Goal: Find specific page/section: Find specific page/section

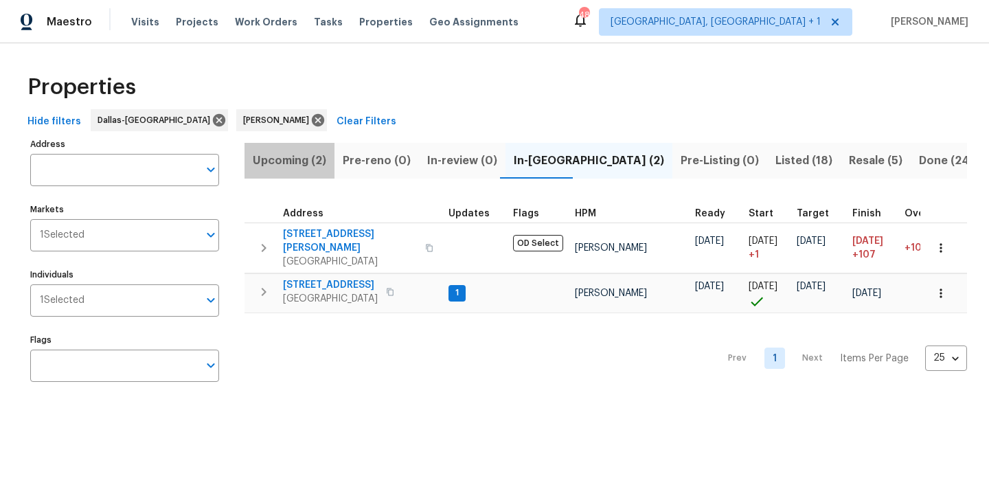
click at [272, 159] on span "Upcoming (2)" at bounding box center [290, 160] width 74 height 19
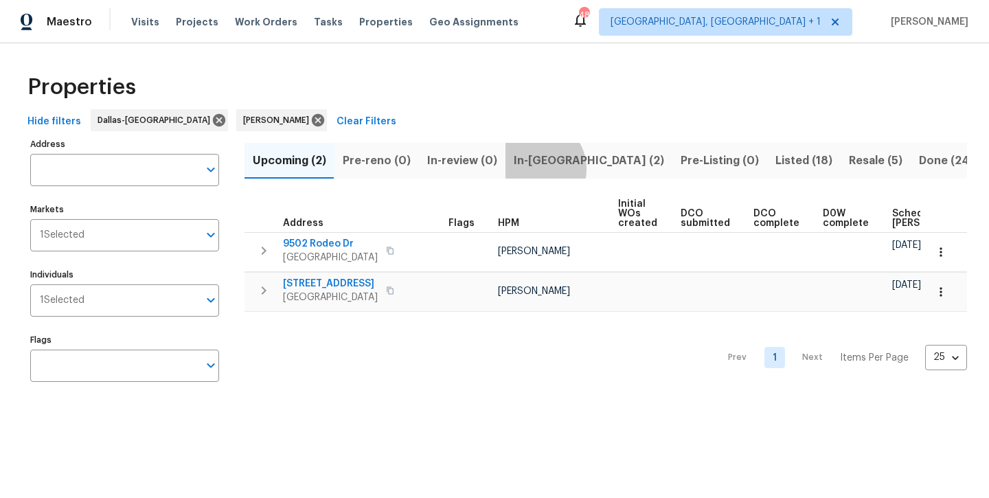
click at [530, 168] on span "In-[GEOGRAPHIC_DATA] (2)" at bounding box center [589, 160] width 150 height 19
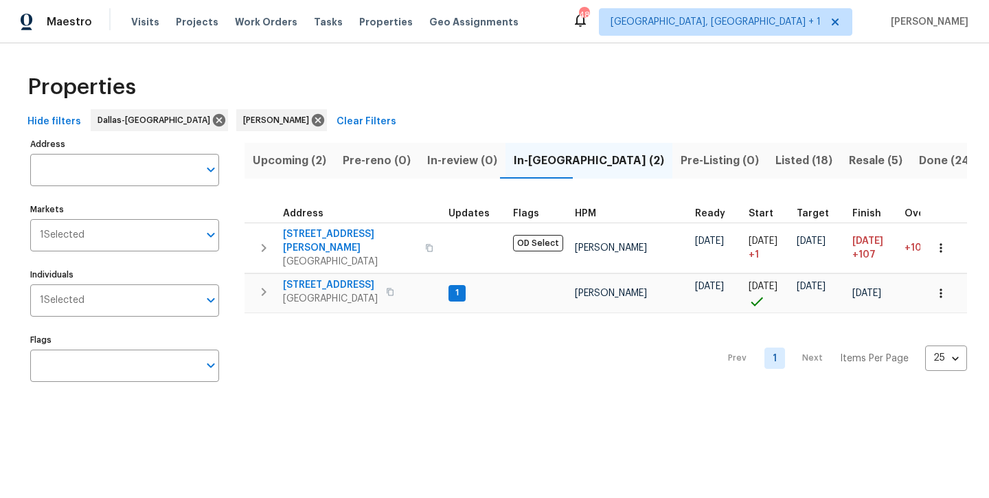
click at [776, 159] on span "Listed (18)" at bounding box center [804, 160] width 57 height 19
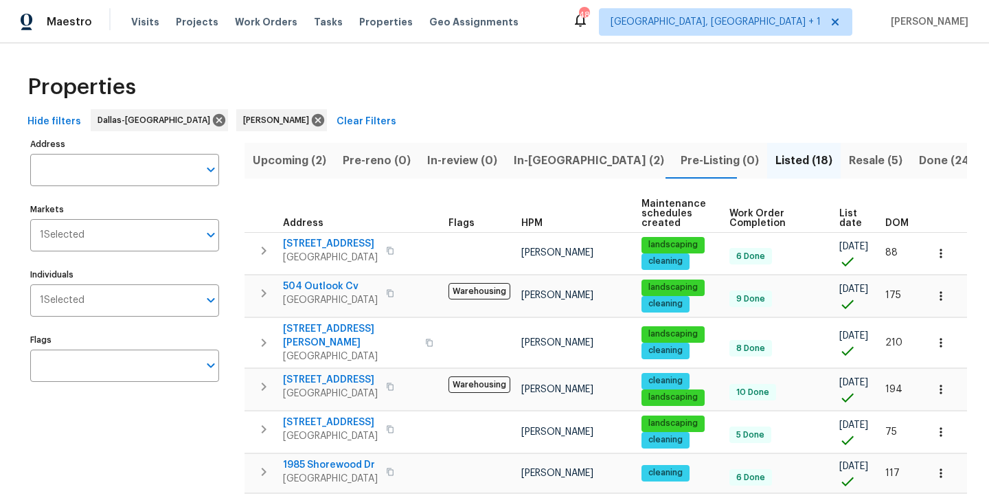
click at [530, 166] on span "In-[GEOGRAPHIC_DATA] (2)" at bounding box center [589, 160] width 150 height 19
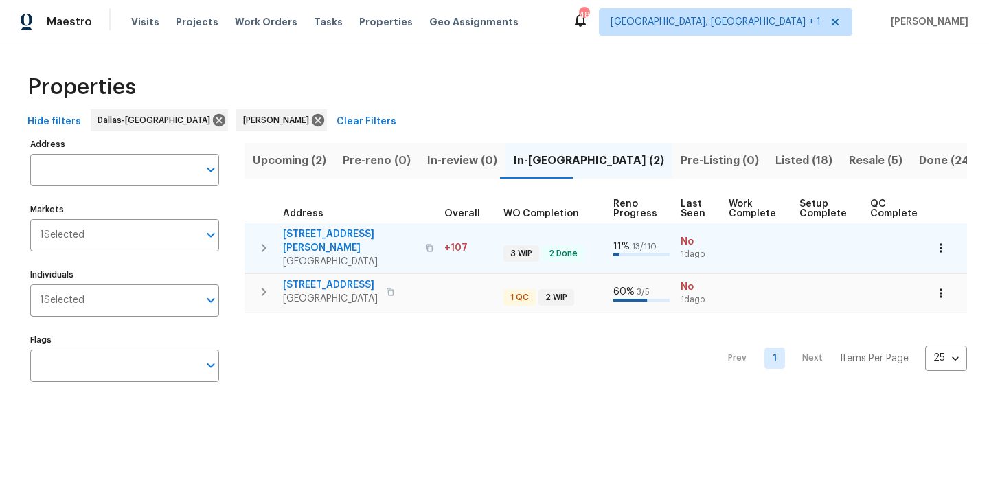
scroll to position [0, 460]
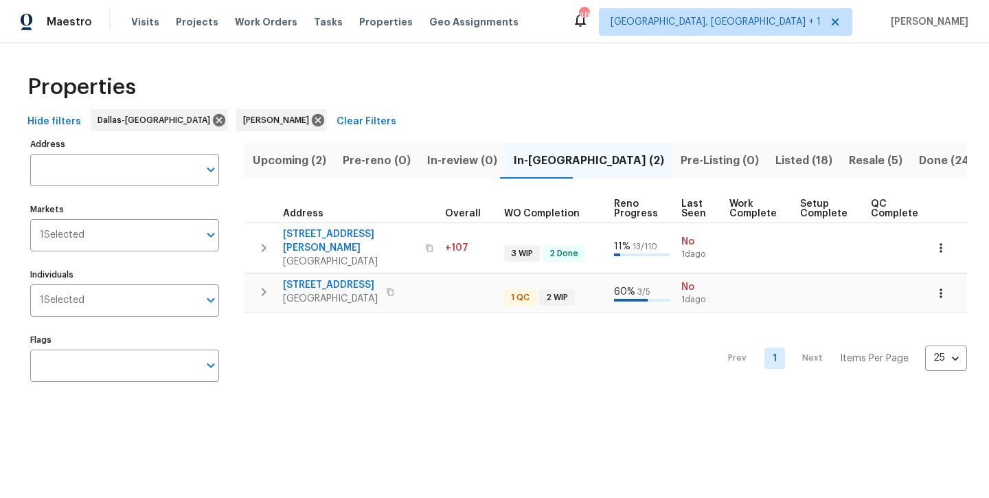
click at [776, 162] on span "Listed (18)" at bounding box center [804, 160] width 57 height 19
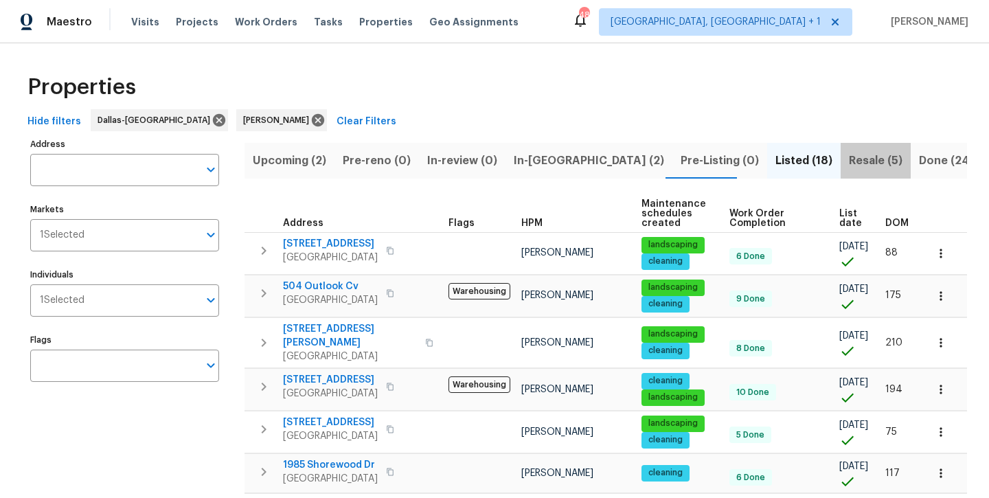
click at [849, 168] on span "Resale (5)" at bounding box center [876, 160] width 54 height 19
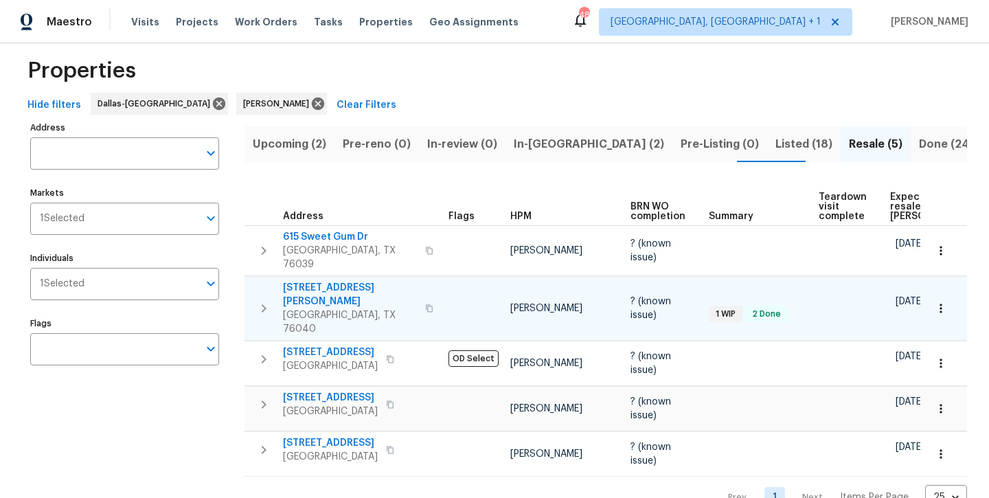
scroll to position [16, 0]
click at [539, 148] on span "In-reno (2)" at bounding box center [589, 144] width 150 height 19
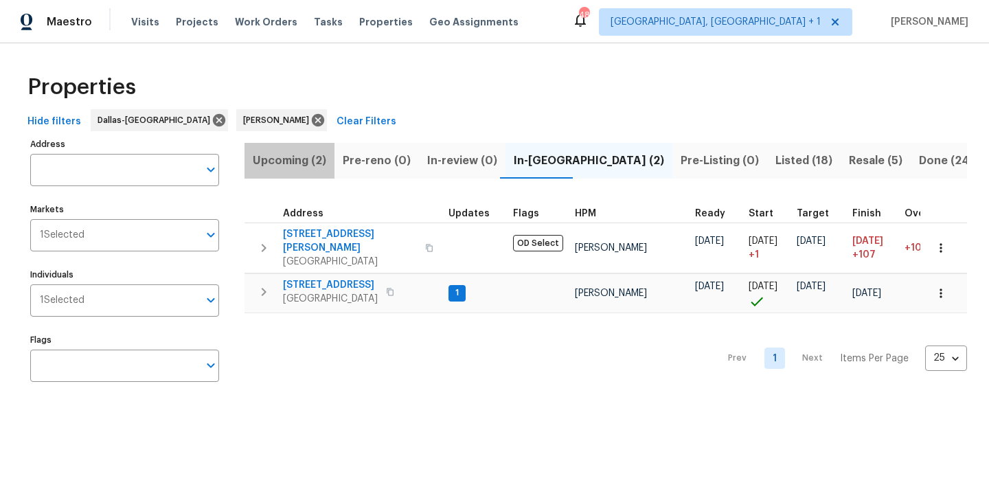
click at [300, 166] on span "Upcoming (2)" at bounding box center [290, 160] width 74 height 19
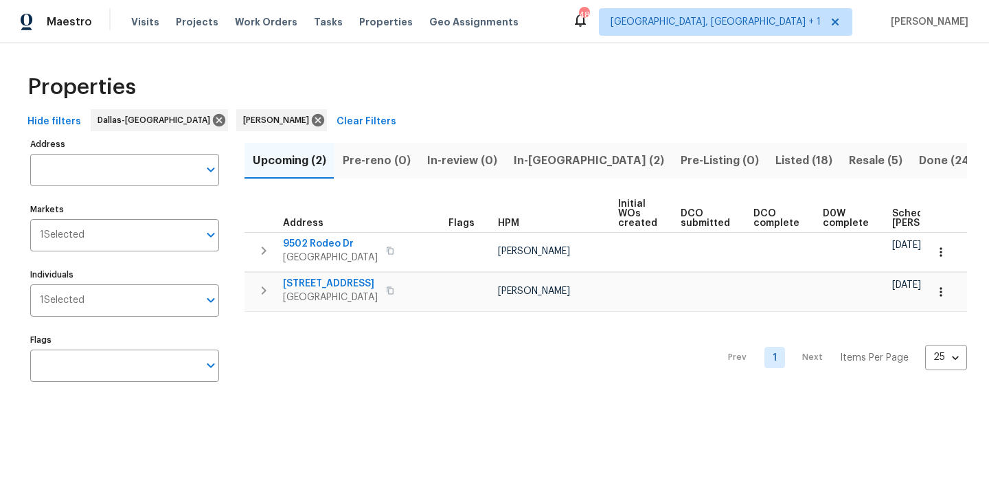
click at [526, 168] on span "In-reno (2)" at bounding box center [589, 160] width 150 height 19
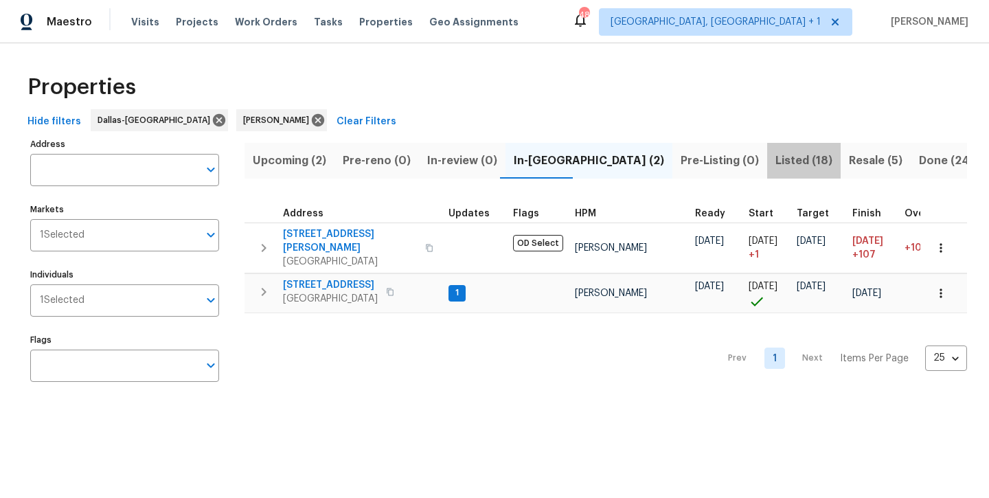
click at [776, 165] on span "Listed (18)" at bounding box center [804, 160] width 57 height 19
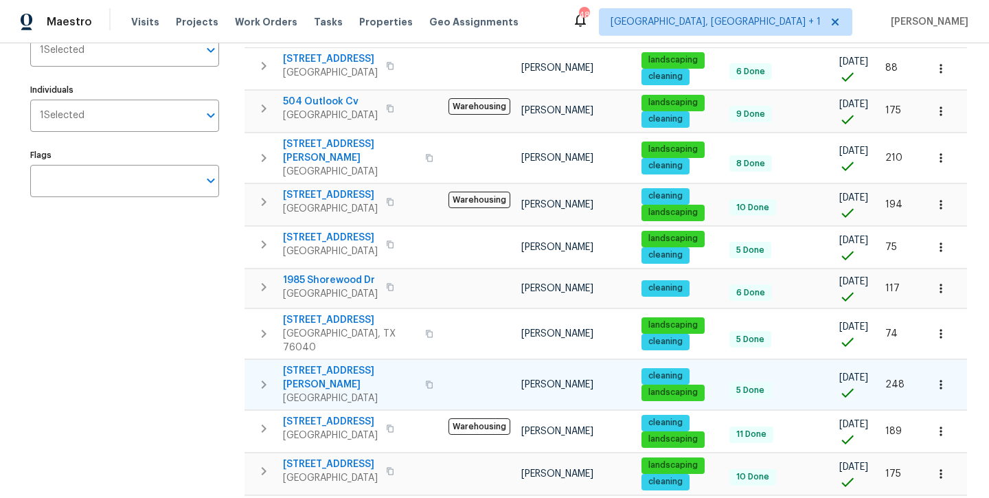
scroll to position [162, 0]
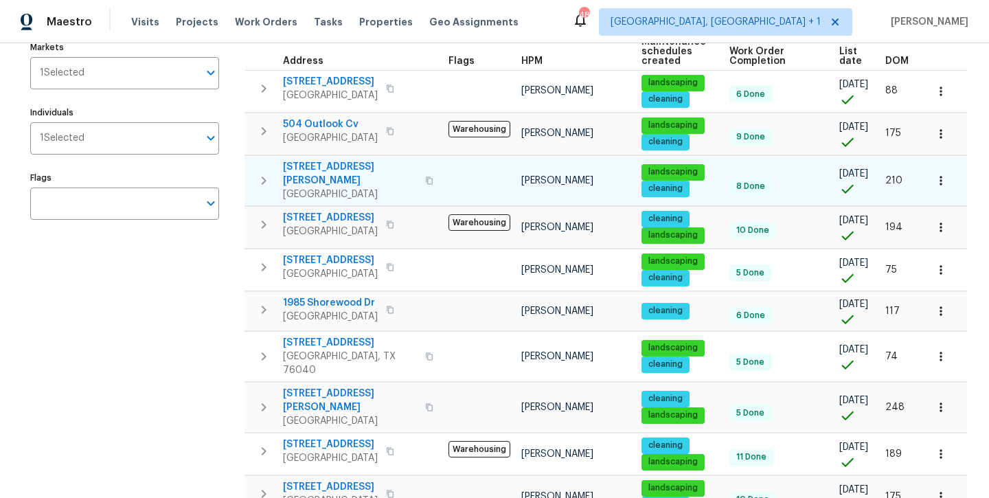
click at [335, 170] on span "3104 Kimberlee Ln" at bounding box center [350, 173] width 134 height 27
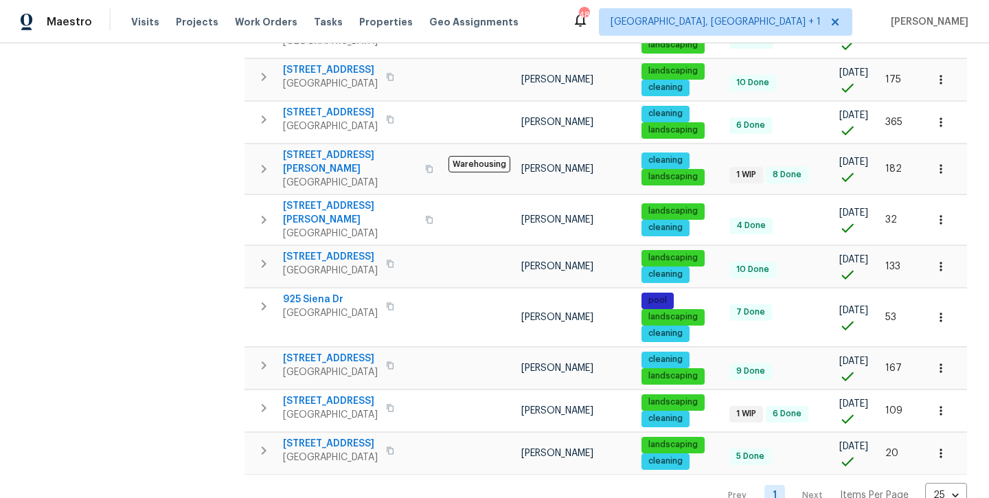
scroll to position [578, 0]
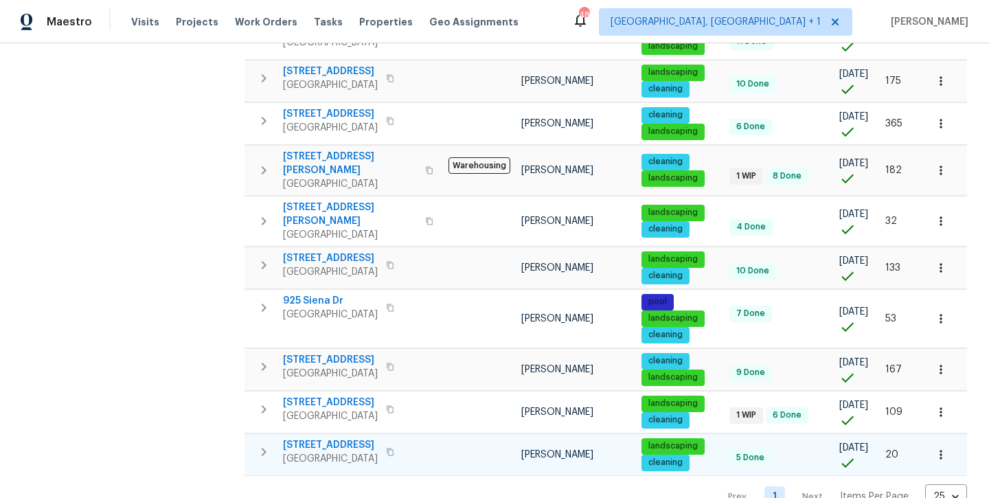
click at [332, 438] on span "6808 Driffield Cir E" at bounding box center [330, 445] width 95 height 14
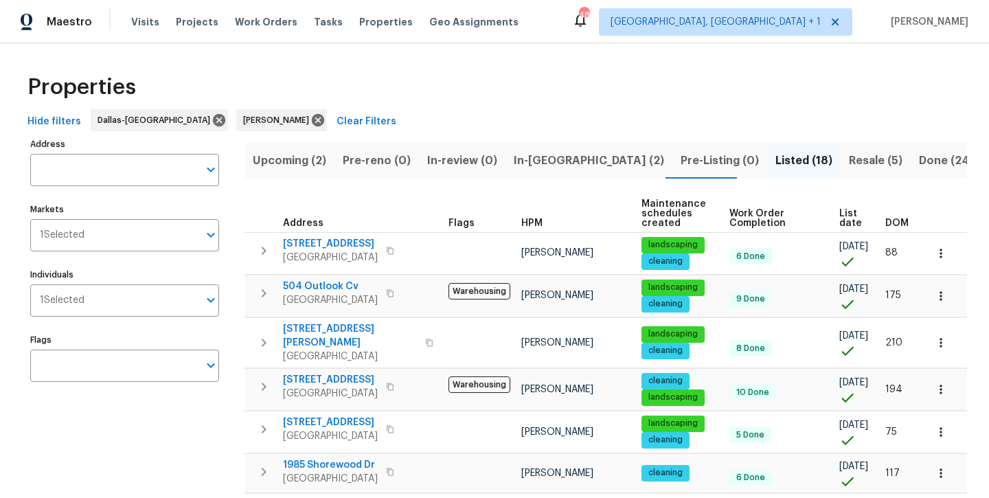
scroll to position [0, 0]
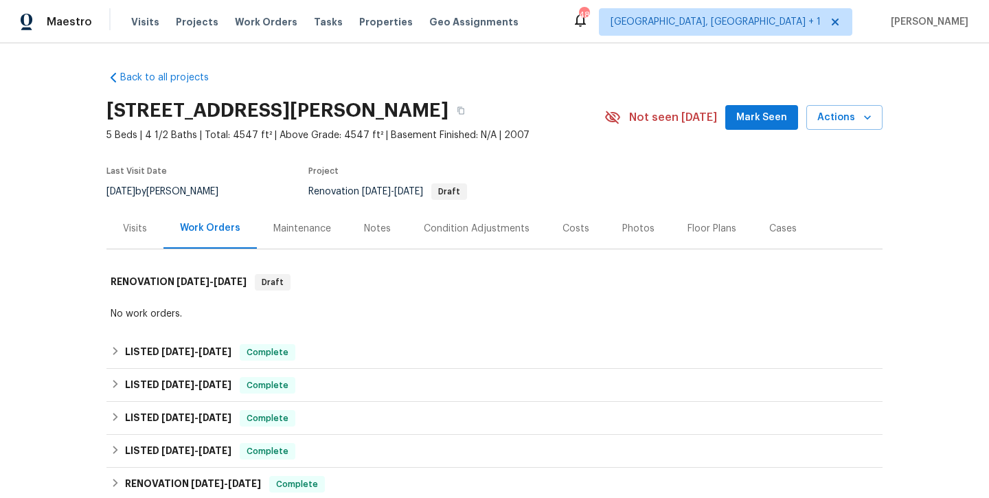
click at [630, 229] on div "Photos" at bounding box center [638, 229] width 32 height 14
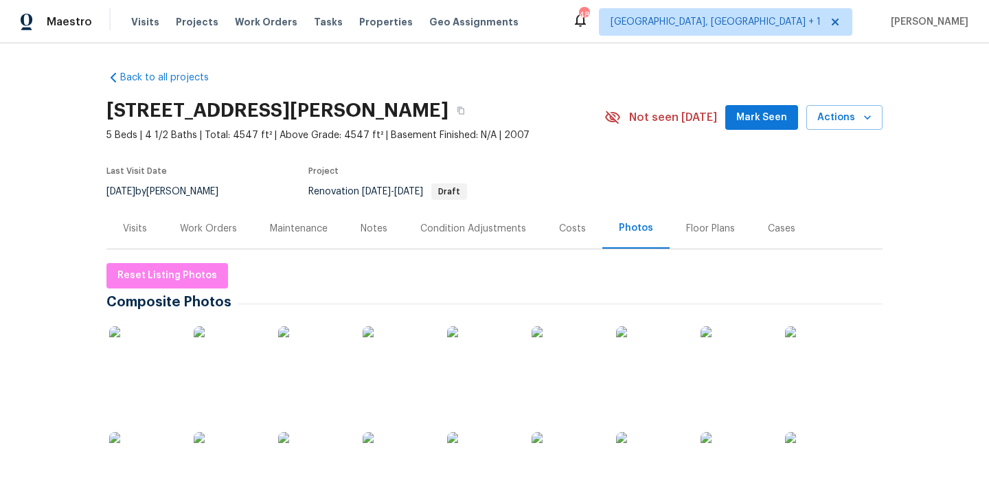
click at [146, 347] on img at bounding box center [143, 360] width 69 height 69
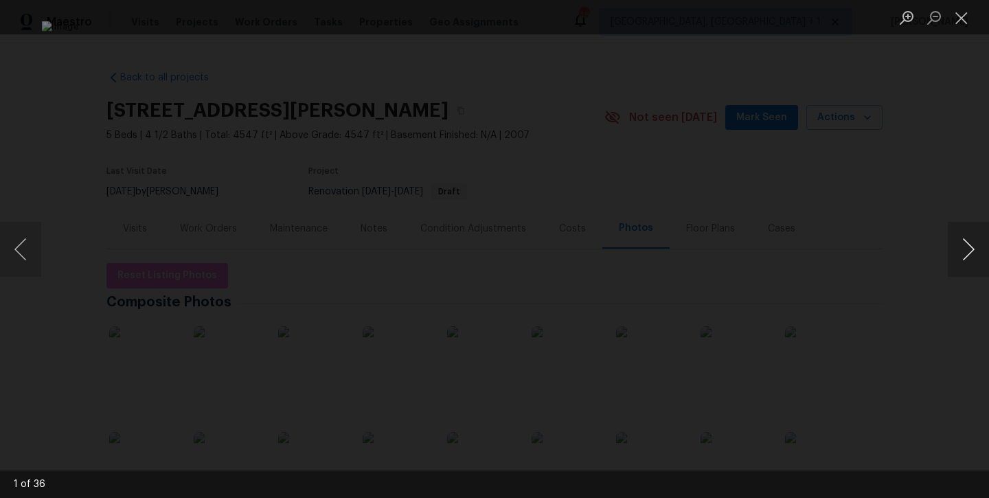
click at [969, 262] on button "Next image" at bounding box center [968, 249] width 41 height 55
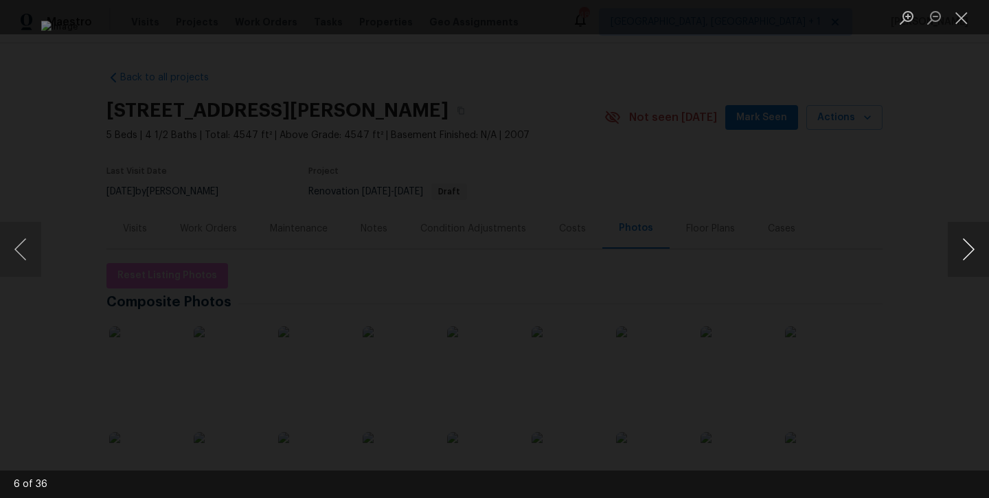
click at [969, 262] on button "Next image" at bounding box center [968, 249] width 41 height 55
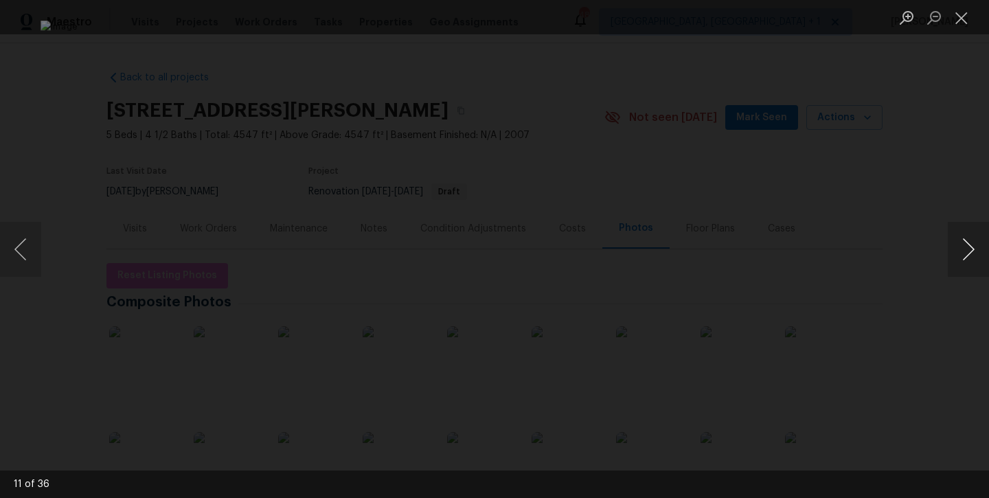
click at [969, 262] on button "Next image" at bounding box center [968, 249] width 41 height 55
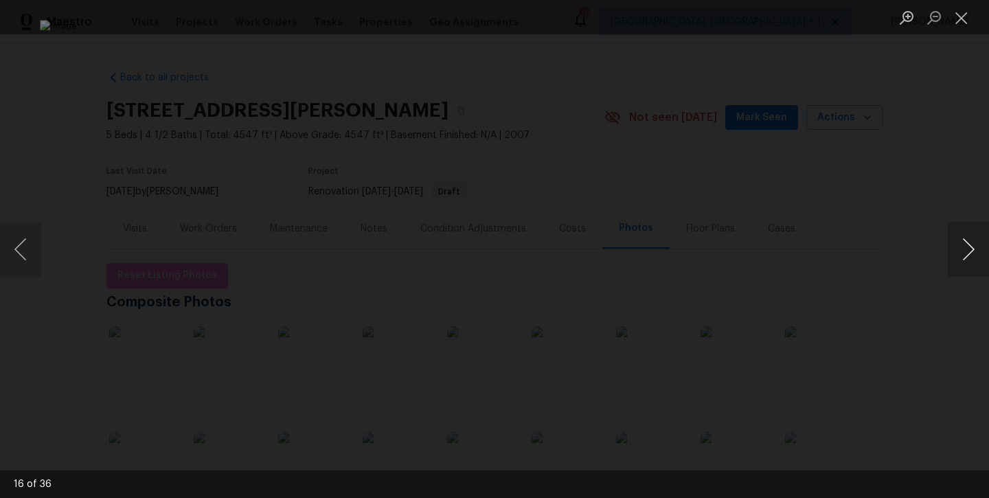
click at [969, 262] on button "Next image" at bounding box center [968, 249] width 41 height 55
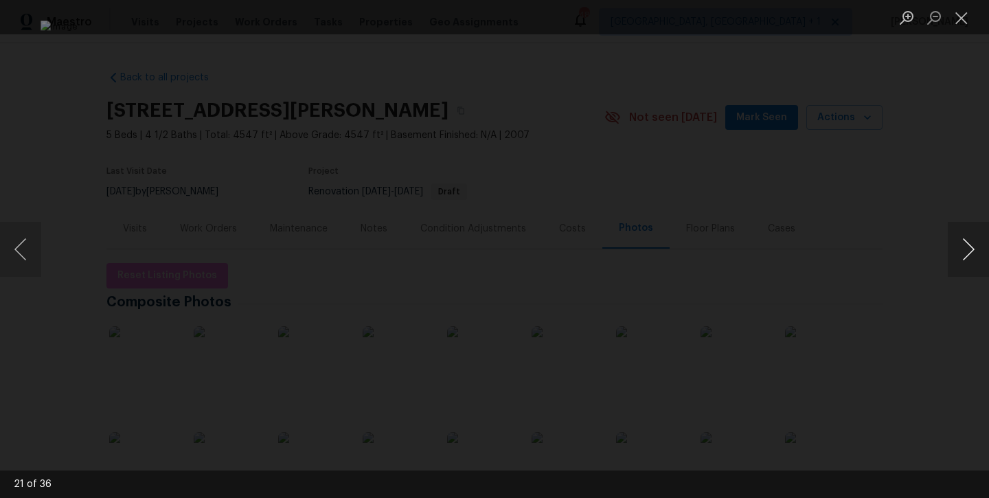
click at [969, 262] on button "Next image" at bounding box center [968, 249] width 41 height 55
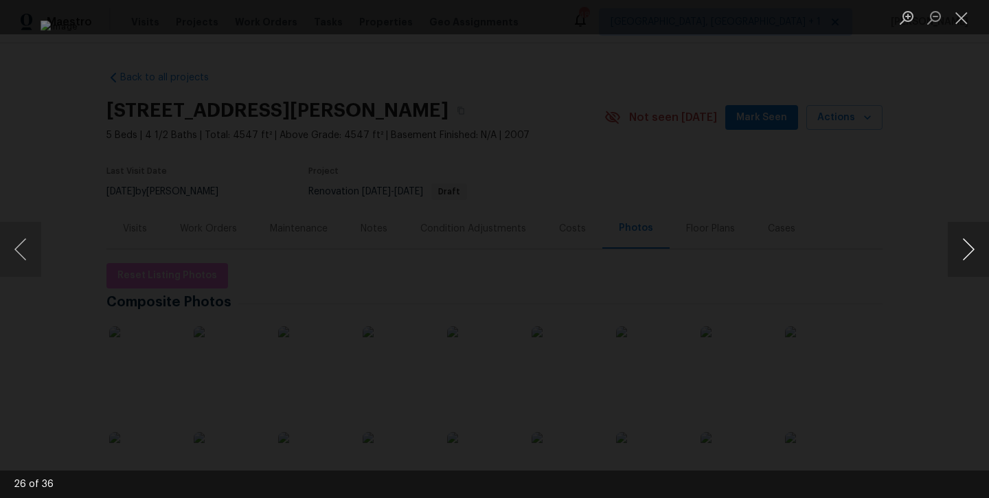
click at [969, 262] on button "Next image" at bounding box center [968, 249] width 41 height 55
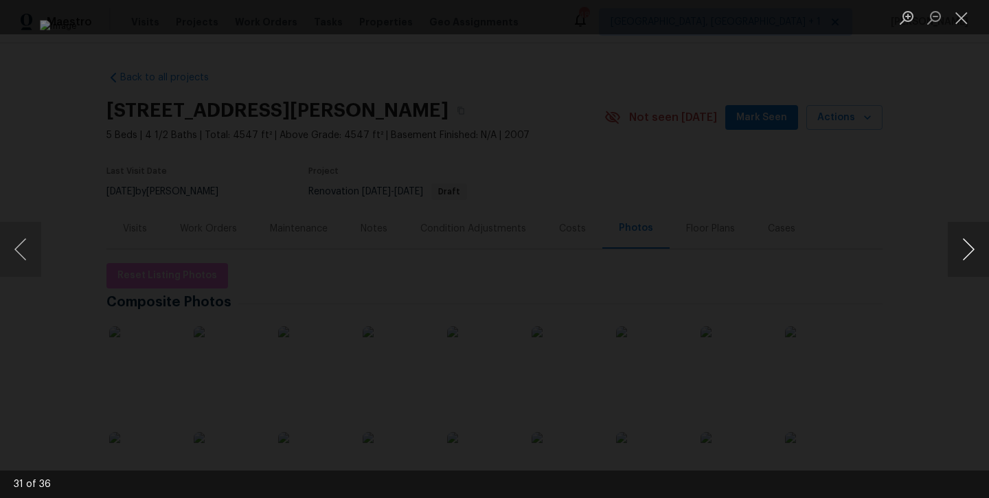
click at [969, 262] on button "Next image" at bounding box center [968, 249] width 41 height 55
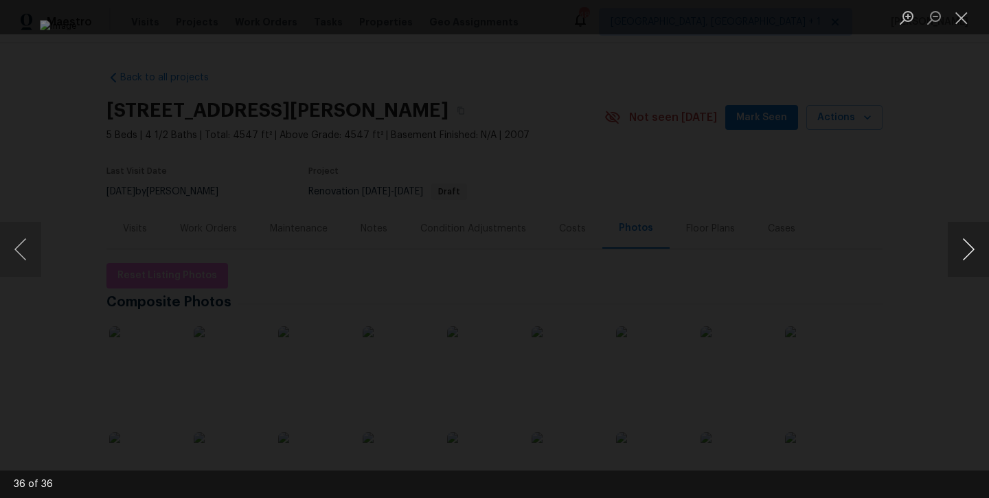
click at [969, 262] on button "Next image" at bounding box center [968, 249] width 41 height 55
click at [975, 14] on button "Close lightbox" at bounding box center [961, 17] width 27 height 24
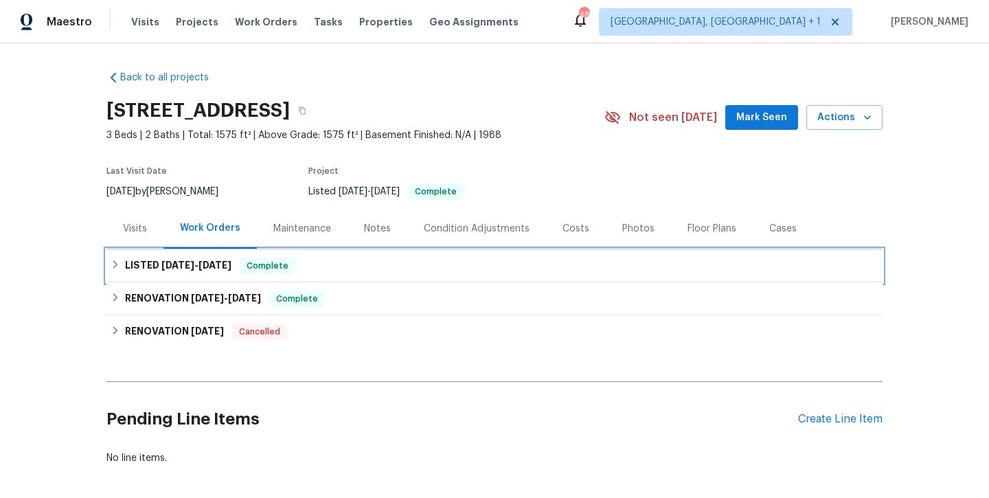
click at [205, 268] on span "7/24/25" at bounding box center [215, 265] width 33 height 10
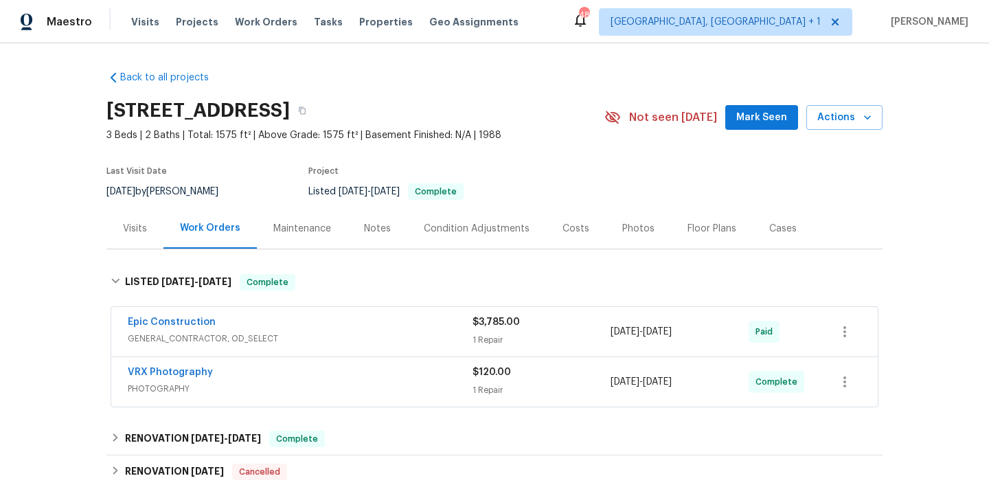
click at [628, 228] on div "Photos" at bounding box center [638, 229] width 32 height 14
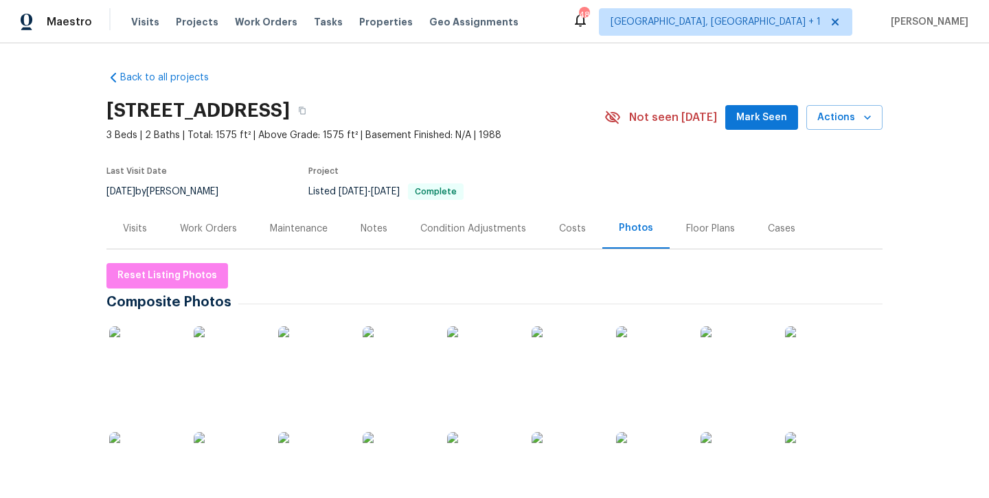
click at [150, 363] on img at bounding box center [143, 360] width 69 height 69
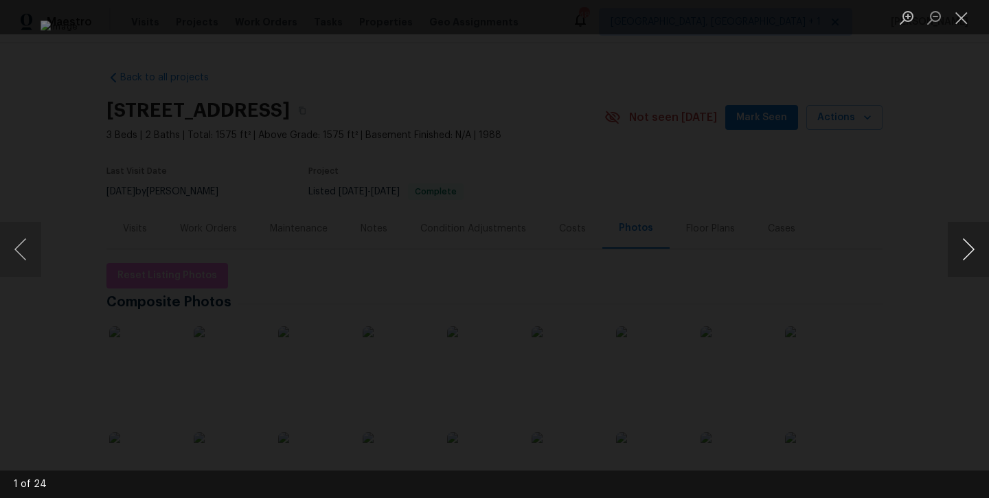
click at [970, 250] on button "Next image" at bounding box center [968, 249] width 41 height 55
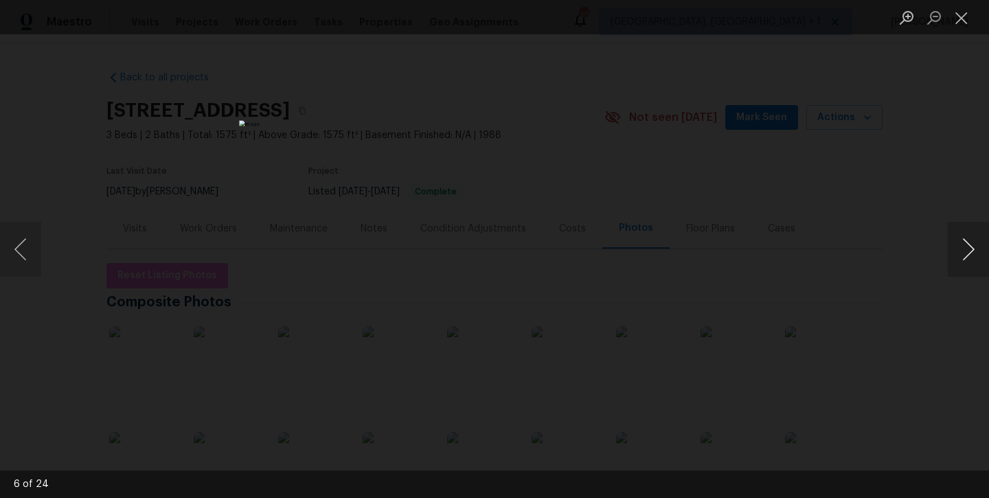
click at [970, 250] on button "Next image" at bounding box center [968, 249] width 41 height 55
click at [971, 250] on button "Next image" at bounding box center [968, 249] width 41 height 55
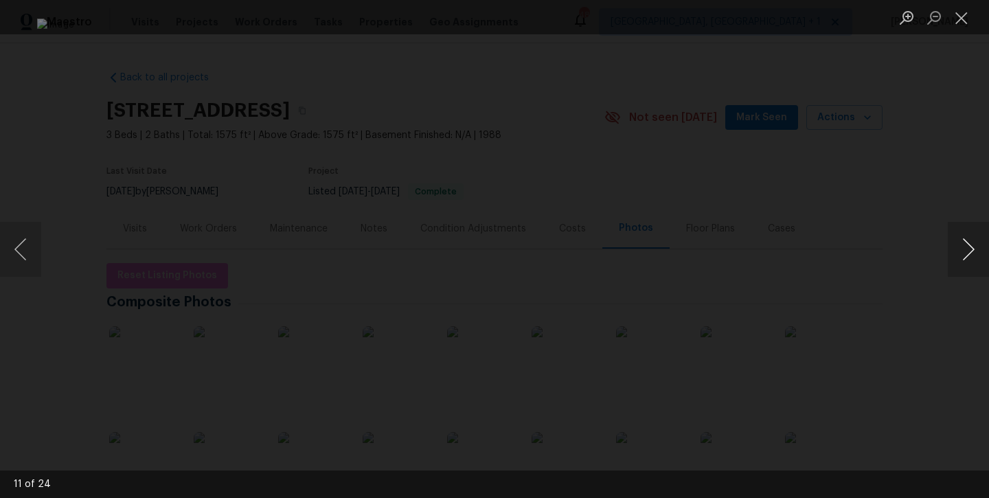
click at [971, 250] on button "Next image" at bounding box center [968, 249] width 41 height 55
click at [972, 250] on button "Next image" at bounding box center [968, 249] width 41 height 55
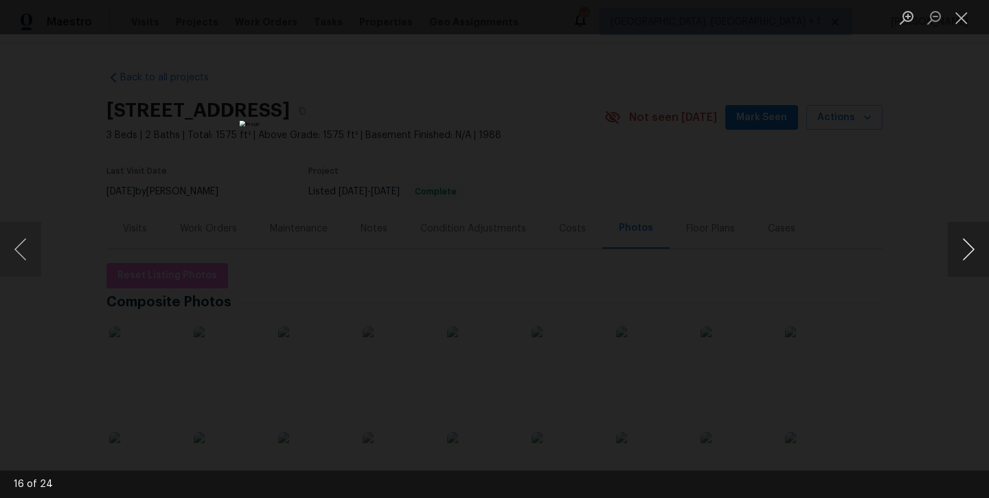
click at [972, 250] on button "Next image" at bounding box center [968, 249] width 41 height 55
click at [973, 250] on button "Next image" at bounding box center [968, 249] width 41 height 55
click at [973, 249] on button "Next image" at bounding box center [968, 249] width 41 height 55
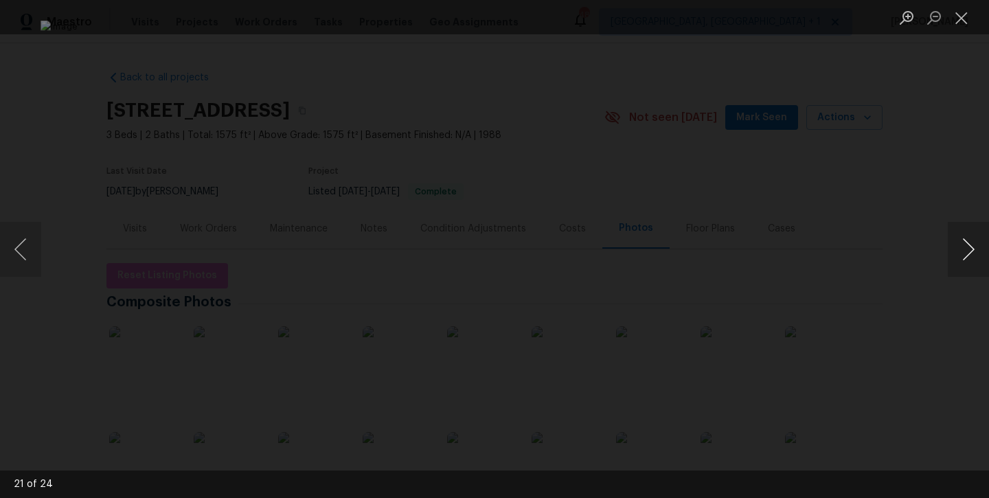
click at [973, 249] on button "Next image" at bounding box center [968, 249] width 41 height 55
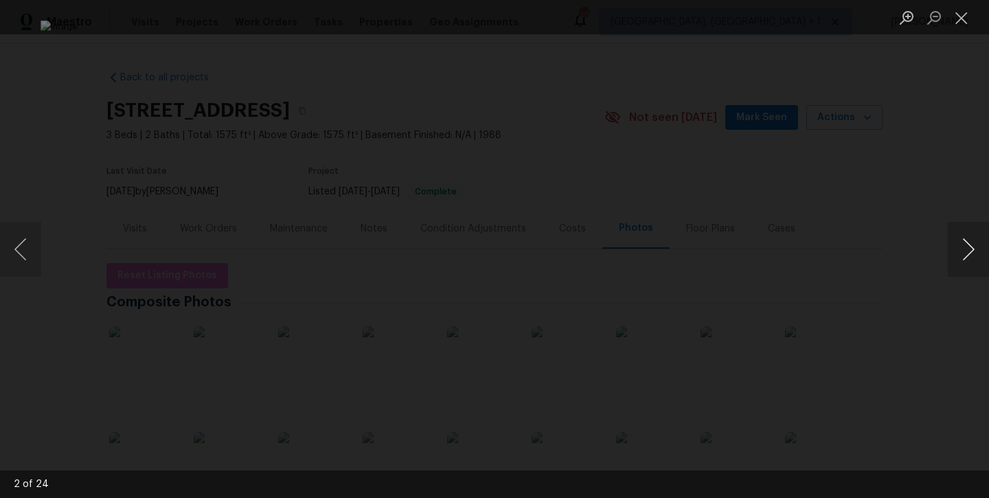
click at [973, 249] on button "Next image" at bounding box center [968, 249] width 41 height 55
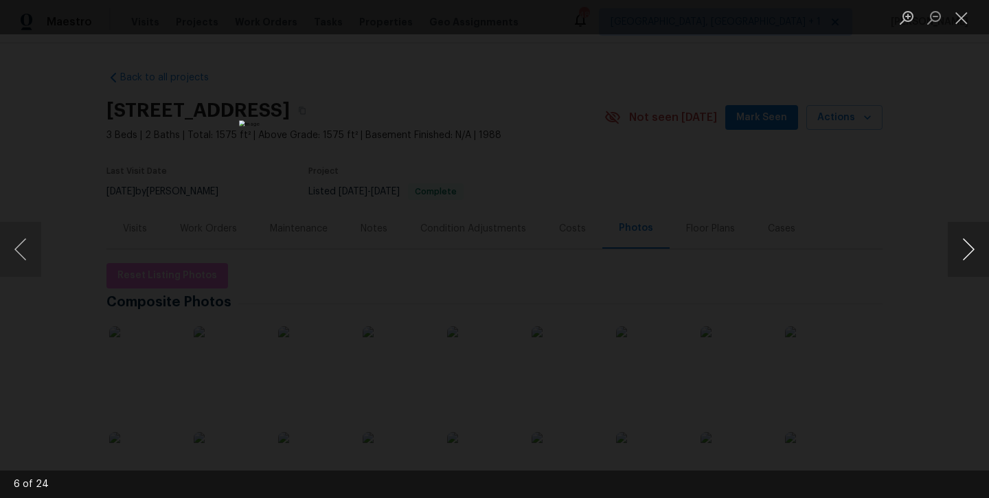
click at [973, 249] on button "Next image" at bounding box center [968, 249] width 41 height 55
click at [958, 25] on button "Close lightbox" at bounding box center [961, 17] width 27 height 24
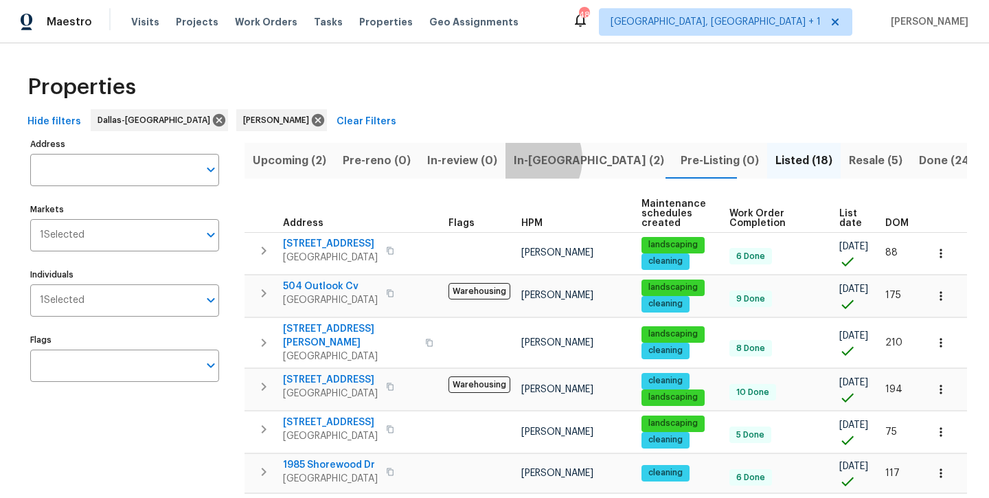
click at [521, 159] on span "In-[GEOGRAPHIC_DATA] (2)" at bounding box center [589, 160] width 150 height 19
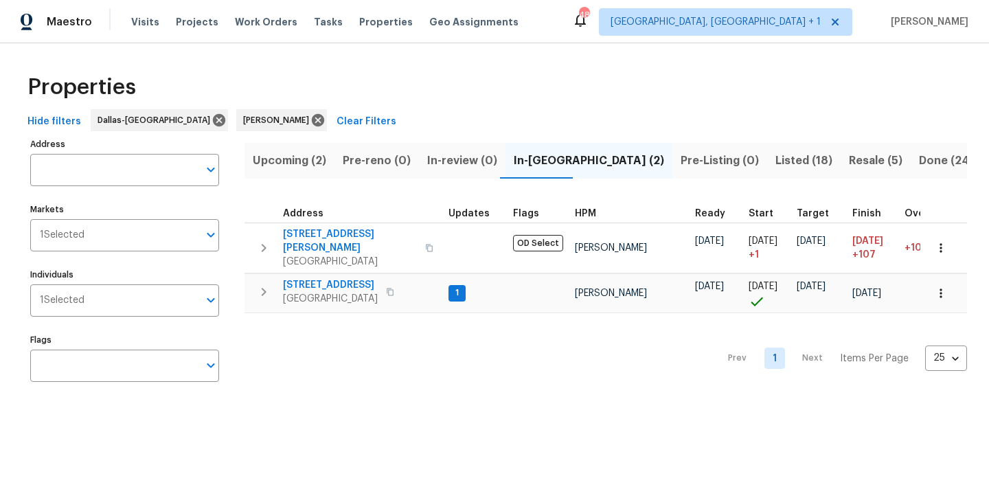
click at [297, 164] on span "Upcoming (2)" at bounding box center [290, 160] width 74 height 19
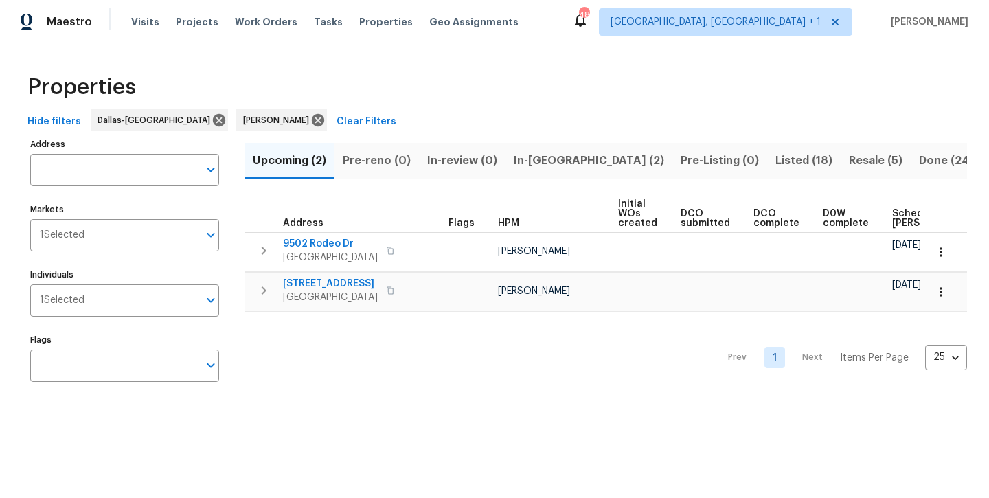
click at [545, 161] on span "In-[GEOGRAPHIC_DATA] (2)" at bounding box center [589, 160] width 150 height 19
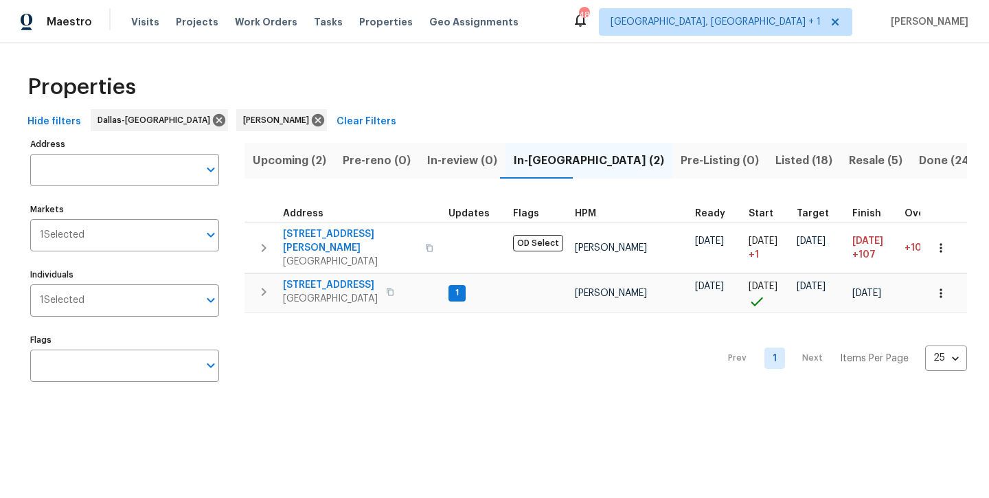
click at [776, 162] on span "Listed (18)" at bounding box center [804, 160] width 57 height 19
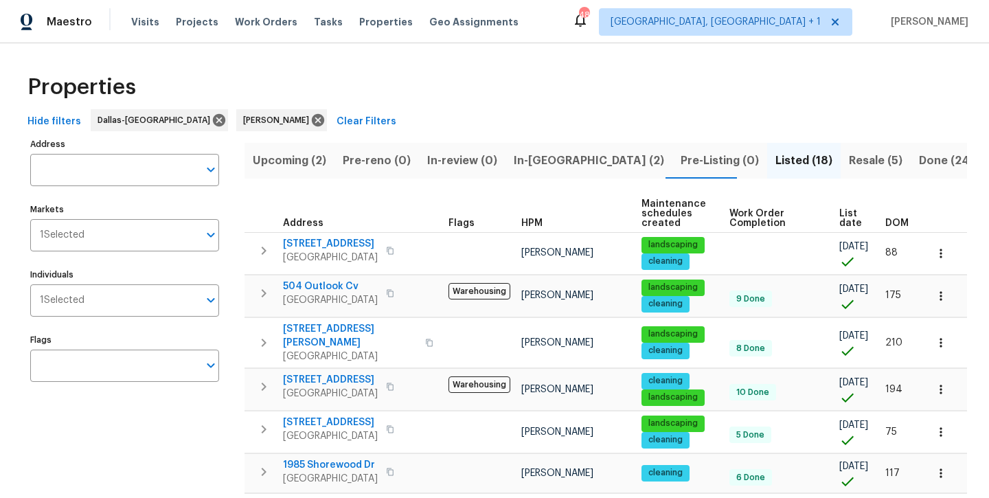
click at [849, 158] on span "Resale (5)" at bounding box center [876, 160] width 54 height 19
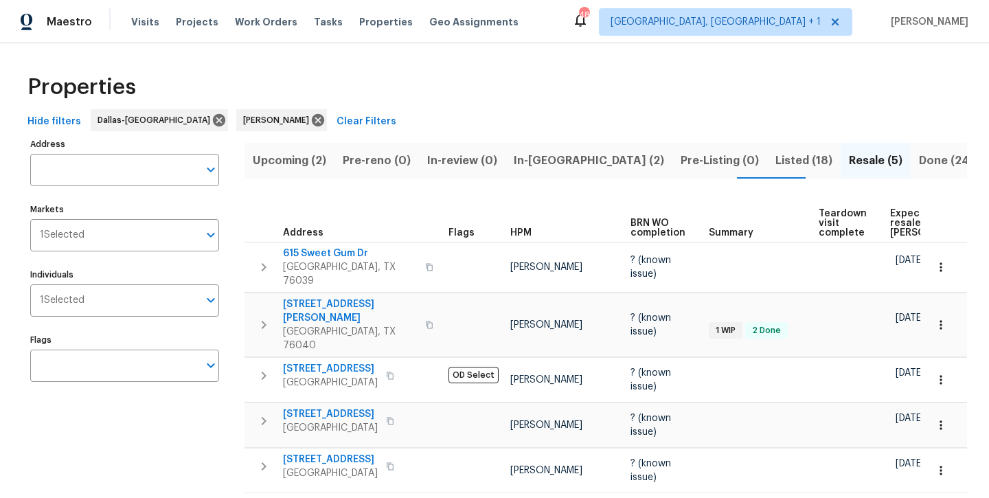
click at [919, 163] on span "Done (248)" at bounding box center [950, 160] width 63 height 19
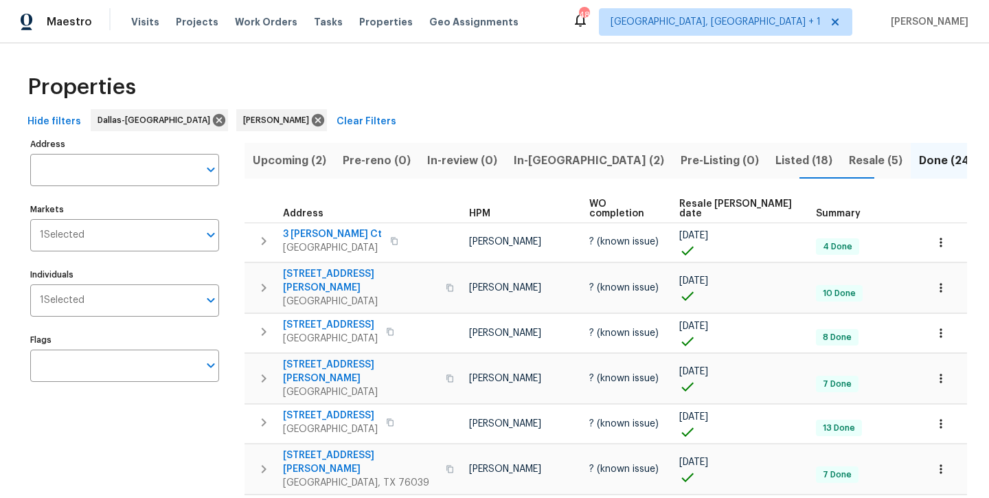
click at [291, 163] on span "Upcoming (2)" at bounding box center [290, 160] width 74 height 19
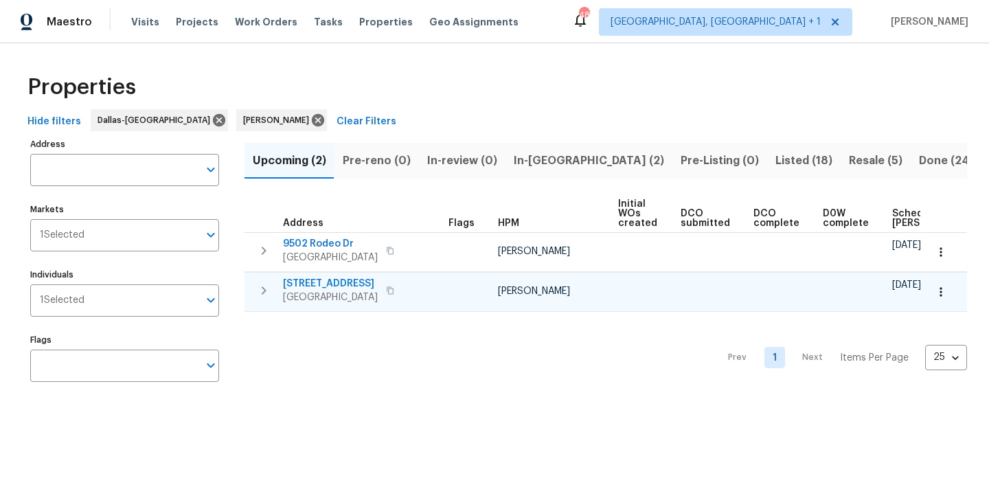
click at [313, 283] on span "[STREET_ADDRESS]" at bounding box center [330, 284] width 95 height 14
click at [537, 162] on span "In-[GEOGRAPHIC_DATA] (2)" at bounding box center [589, 160] width 150 height 19
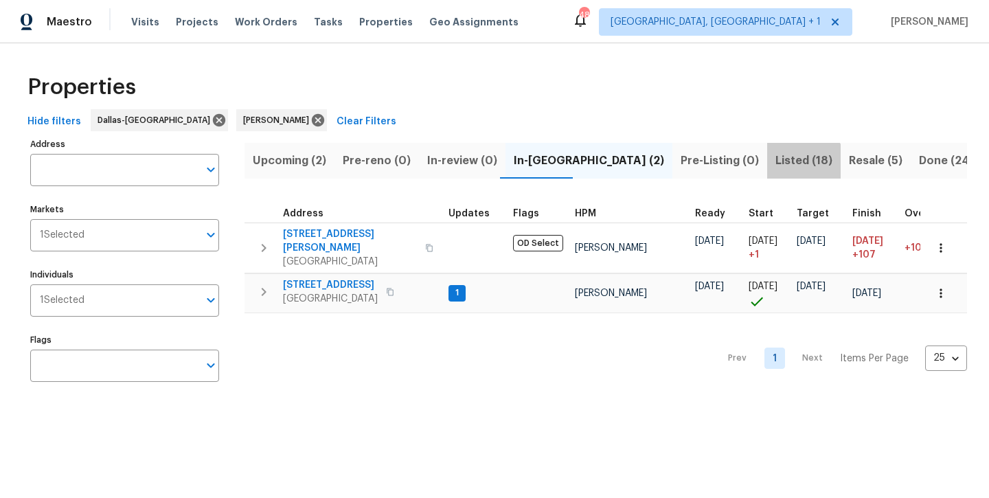
click at [776, 167] on span "Listed (18)" at bounding box center [804, 160] width 57 height 19
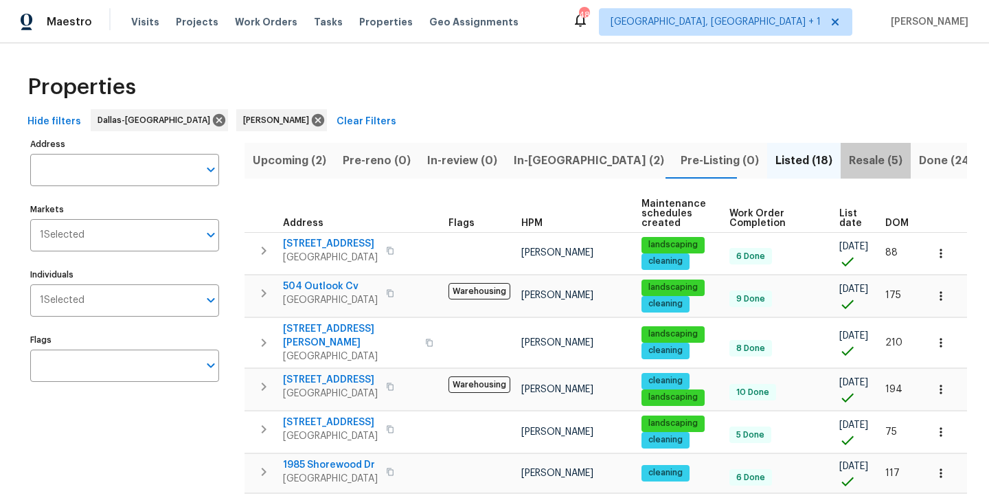
click at [849, 167] on span "Resale (5)" at bounding box center [876, 160] width 54 height 19
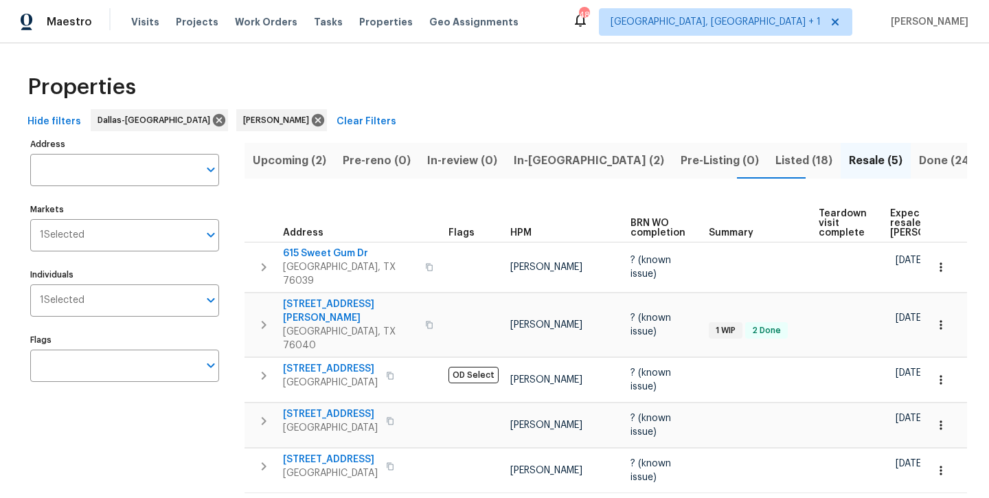
click at [776, 167] on span "Listed (18)" at bounding box center [804, 160] width 57 height 19
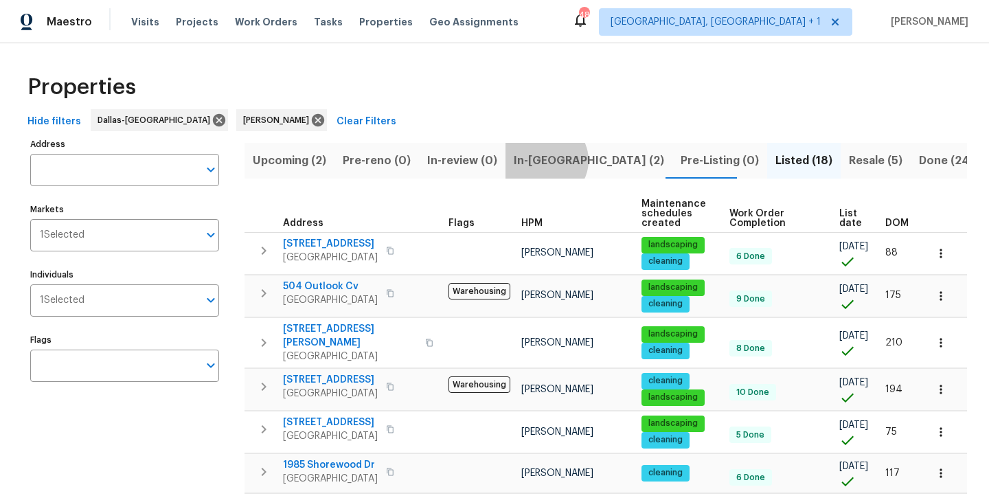
click at [539, 160] on span "In-[GEOGRAPHIC_DATA] (2)" at bounding box center [589, 160] width 150 height 19
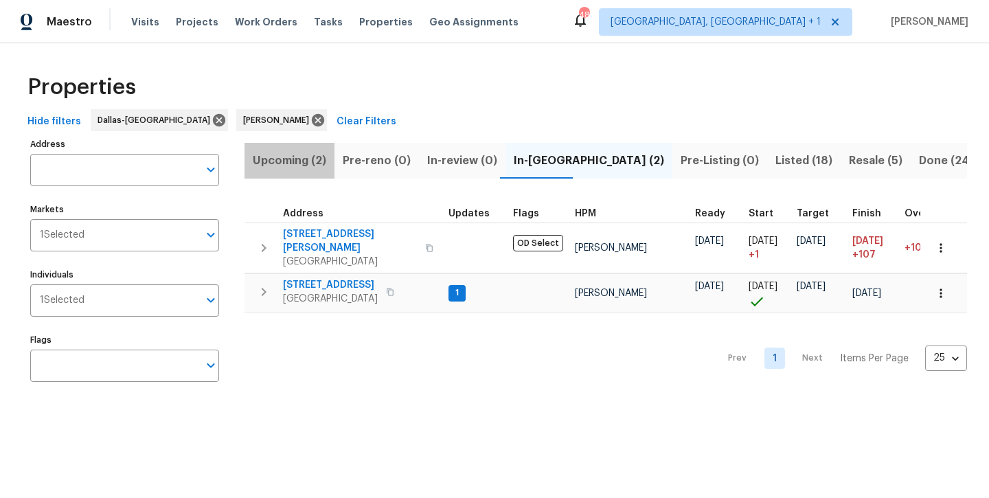
click at [286, 163] on span "Upcoming (2)" at bounding box center [290, 160] width 74 height 19
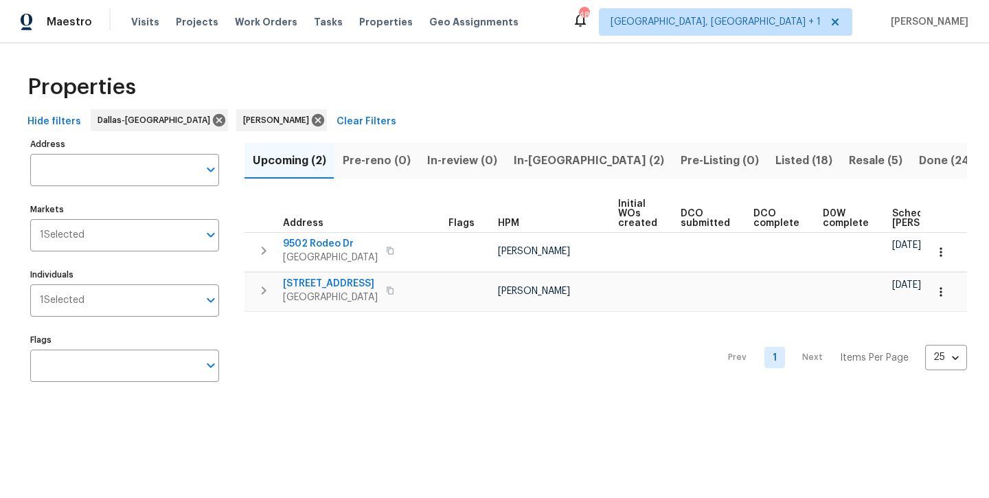
click at [550, 156] on span "In-[GEOGRAPHIC_DATA] (2)" at bounding box center [589, 160] width 150 height 19
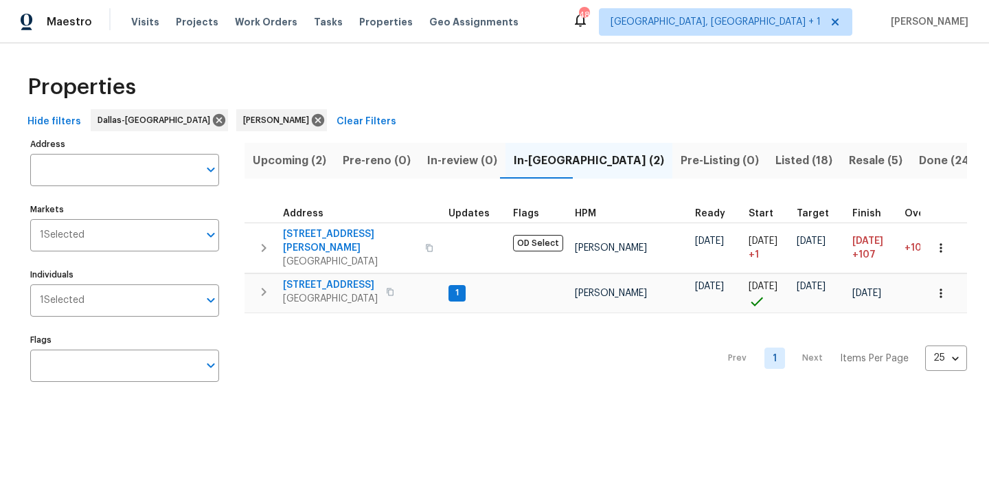
click at [776, 163] on span "Listed (18)" at bounding box center [804, 160] width 57 height 19
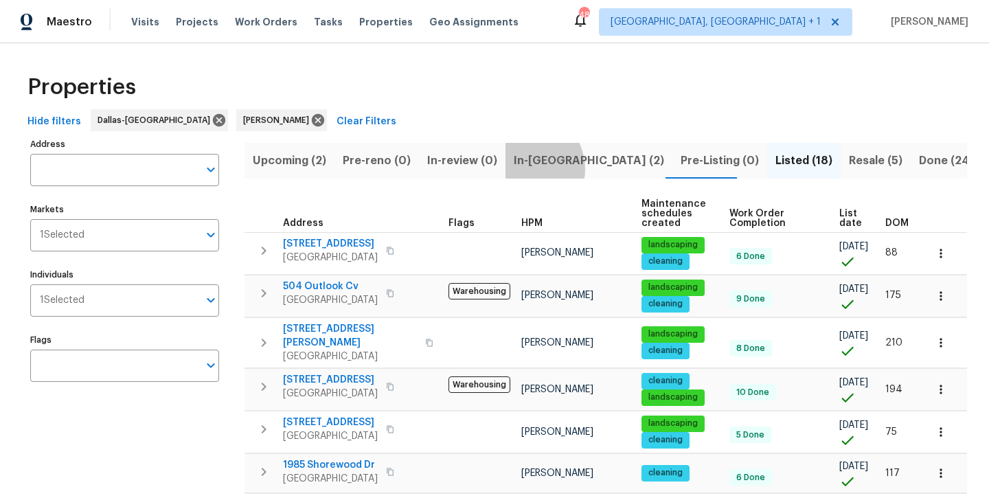
click at [519, 168] on span "In-[GEOGRAPHIC_DATA] (2)" at bounding box center [589, 160] width 150 height 19
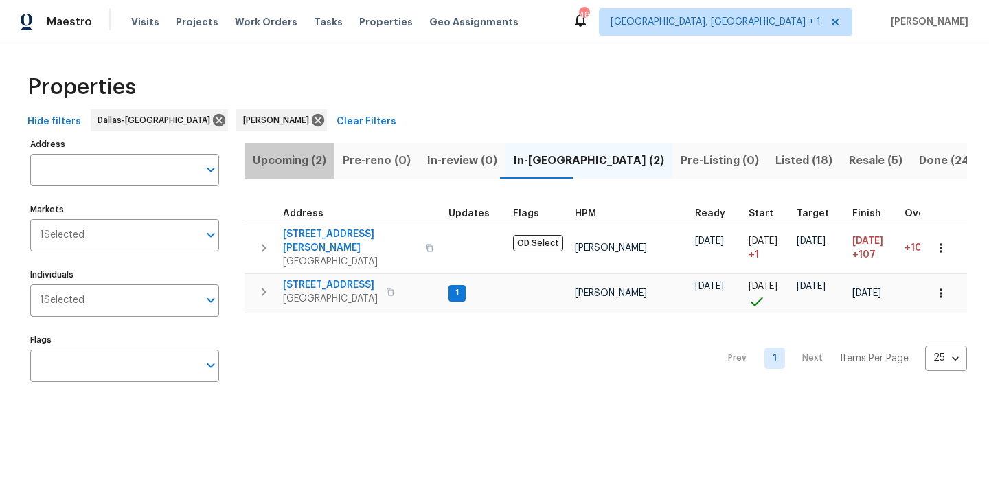
click at [285, 161] on span "Upcoming (2)" at bounding box center [290, 160] width 74 height 19
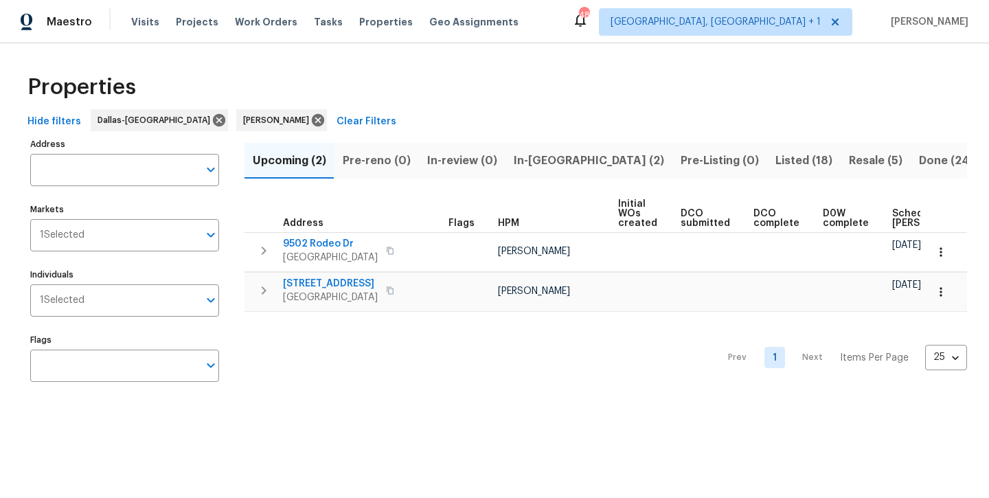
click at [537, 161] on span "In-[GEOGRAPHIC_DATA] (2)" at bounding box center [589, 160] width 150 height 19
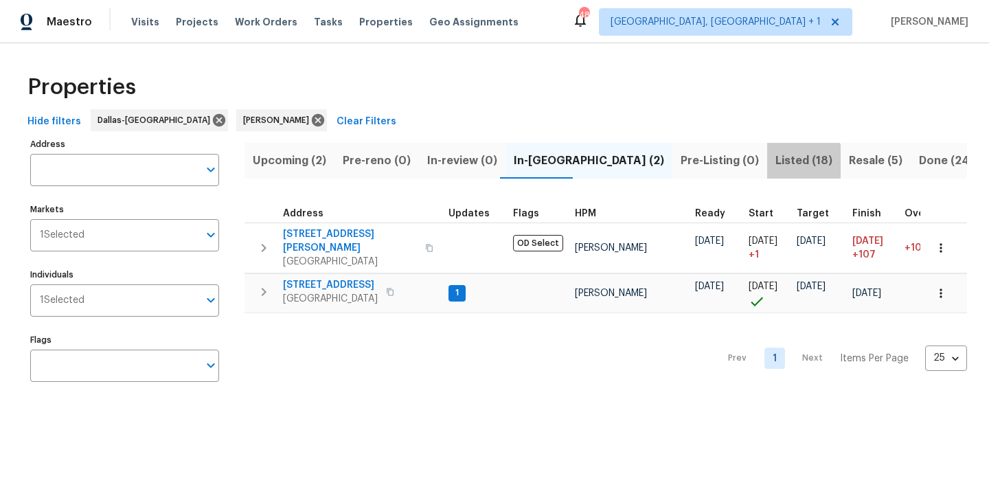
click at [776, 161] on span "Listed (18)" at bounding box center [804, 160] width 57 height 19
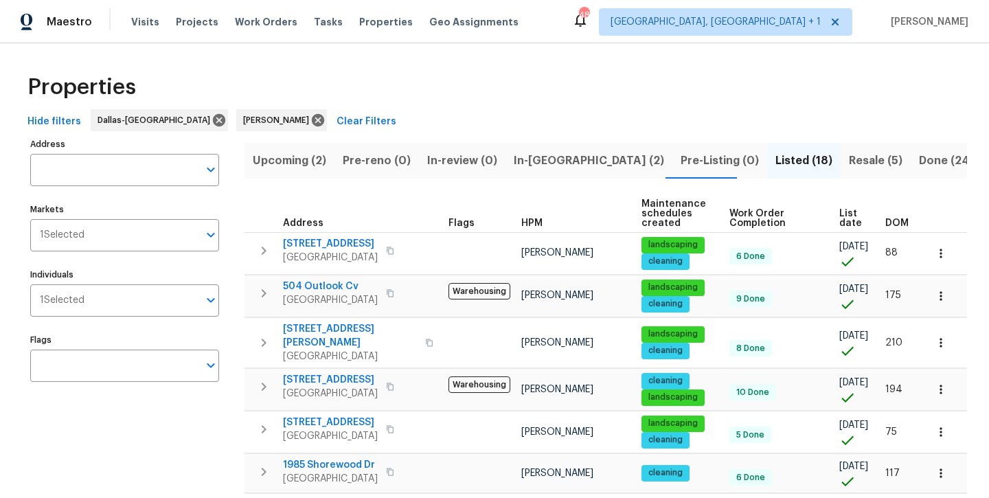
click at [536, 159] on span "In-[GEOGRAPHIC_DATA] (2)" at bounding box center [589, 160] width 150 height 19
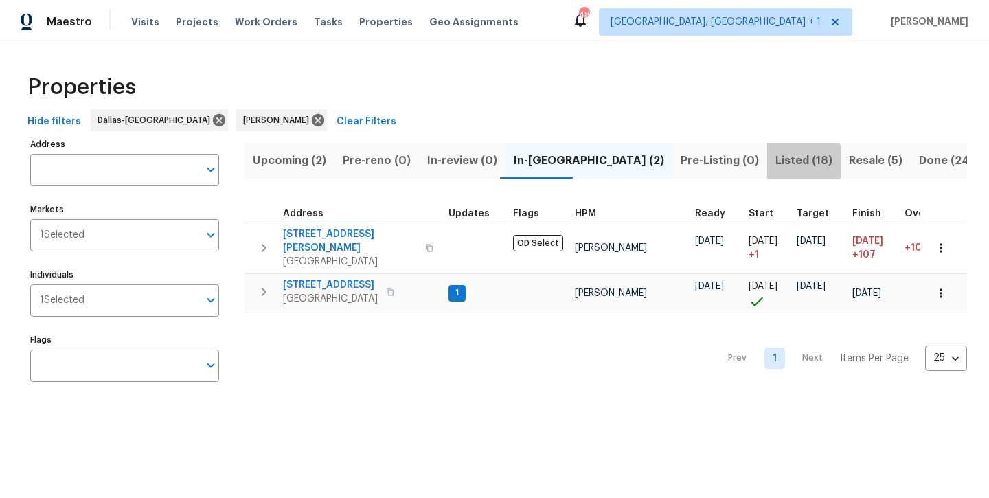
click at [776, 161] on span "Listed (18)" at bounding box center [804, 160] width 57 height 19
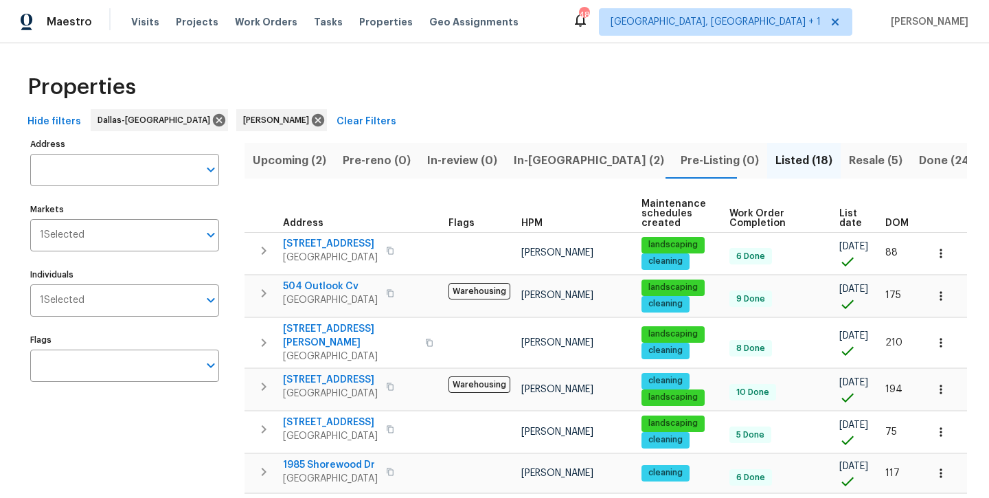
click at [849, 161] on span "Resale (5)" at bounding box center [876, 160] width 54 height 19
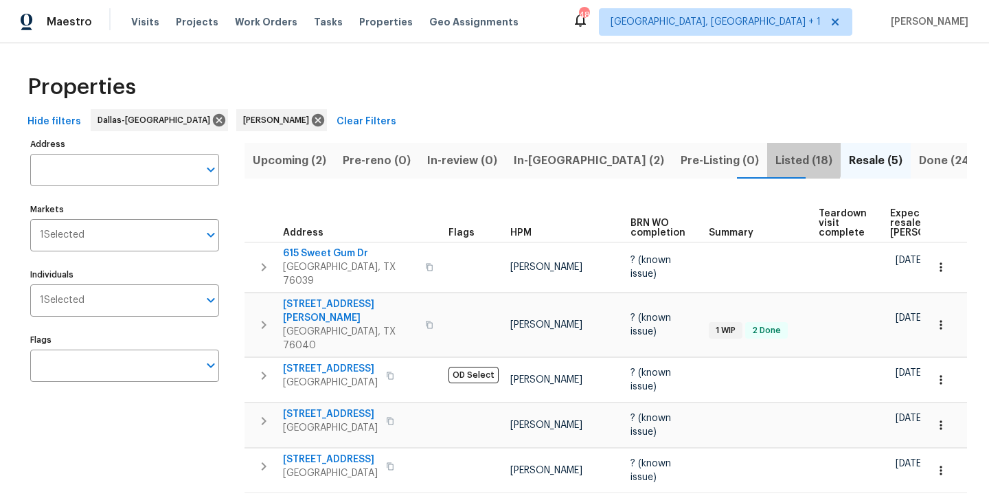
click at [776, 158] on span "Listed (18)" at bounding box center [804, 160] width 57 height 19
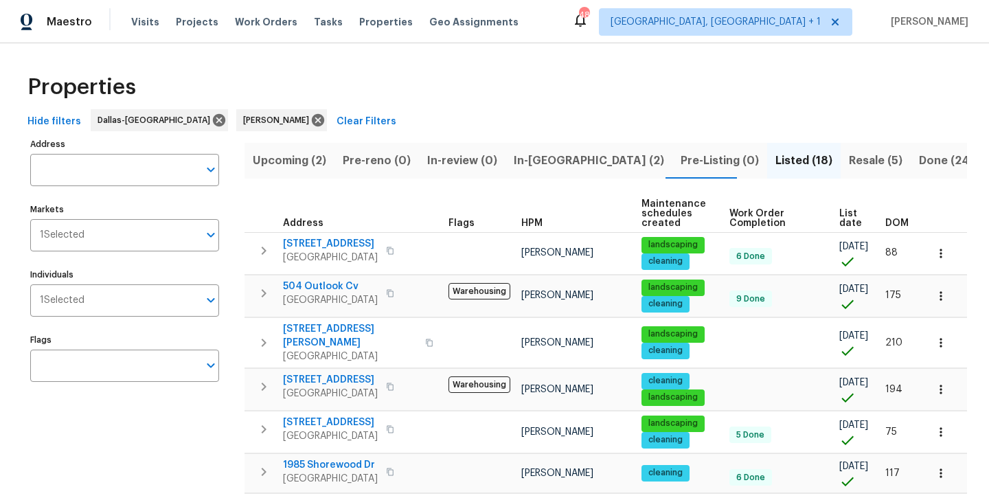
click at [541, 162] on span "In-reno (2)" at bounding box center [589, 160] width 150 height 19
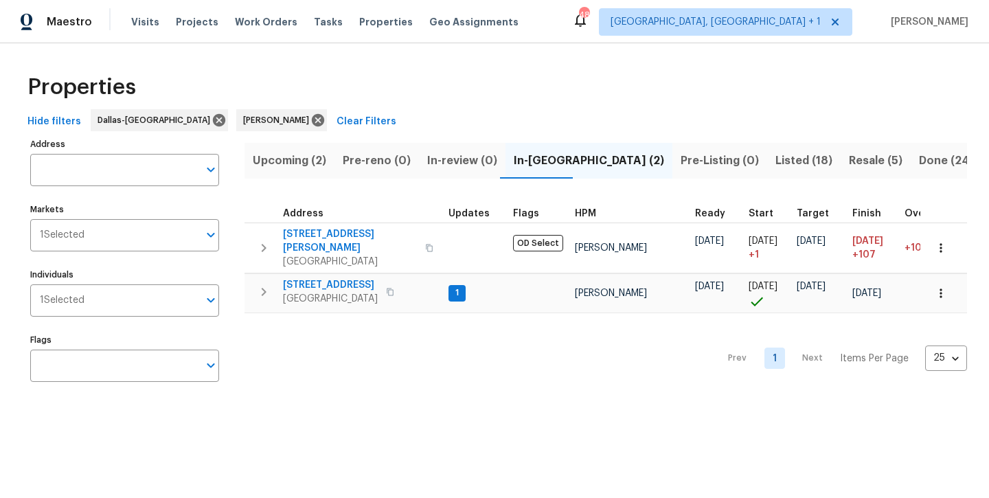
click at [275, 161] on span "Upcoming (2)" at bounding box center [290, 160] width 74 height 19
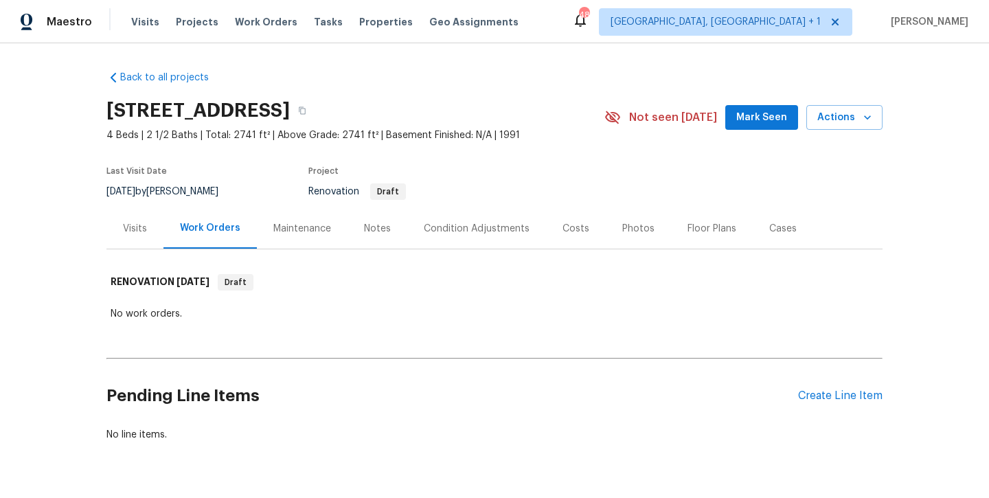
click at [385, 227] on div "Notes" at bounding box center [377, 229] width 27 height 14
